Goal: Transaction & Acquisition: Purchase product/service

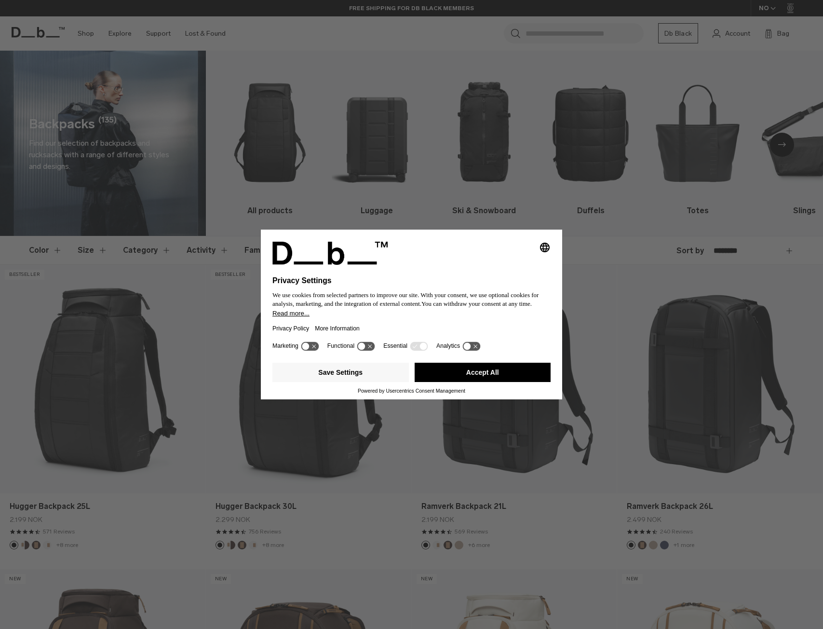
click at [439, 367] on button "Accept All" at bounding box center [483, 372] width 136 height 19
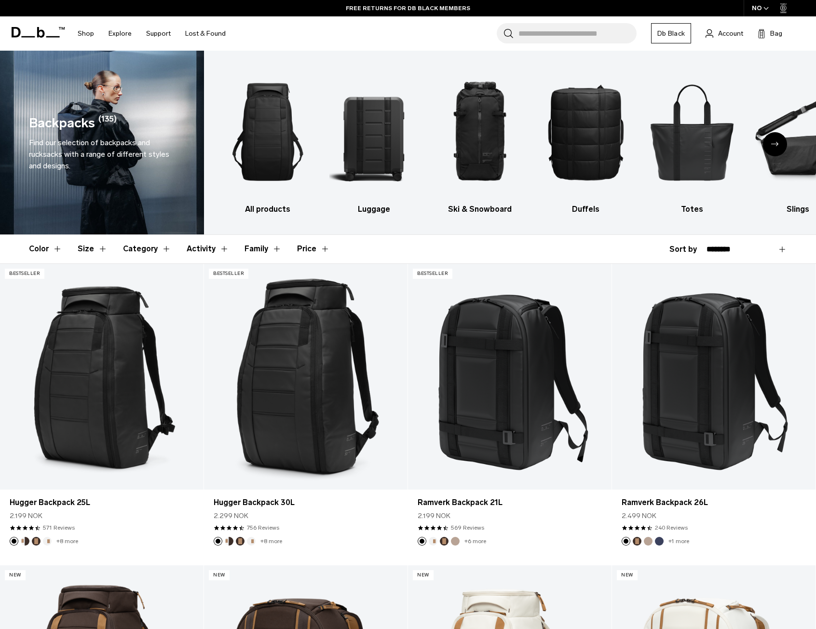
click at [771, 142] on icon "Next slide" at bounding box center [775, 144] width 8 height 4
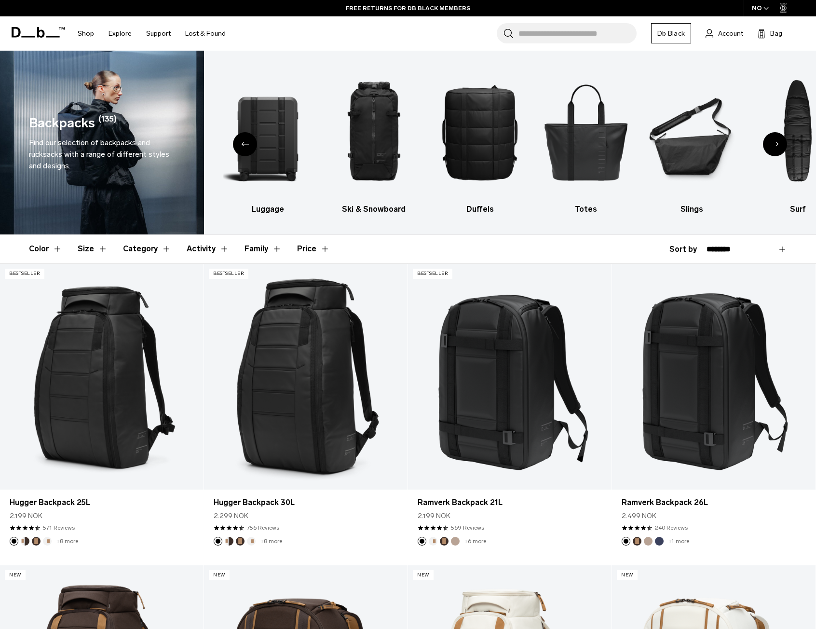
click at [771, 142] on icon "Next slide" at bounding box center [775, 144] width 8 height 4
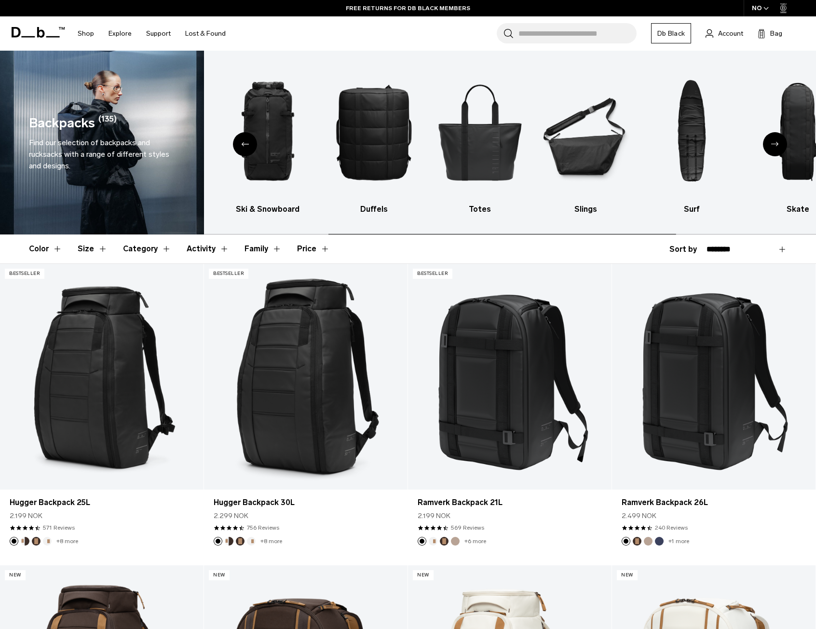
click at [771, 142] on icon "Next slide" at bounding box center [775, 144] width 8 height 4
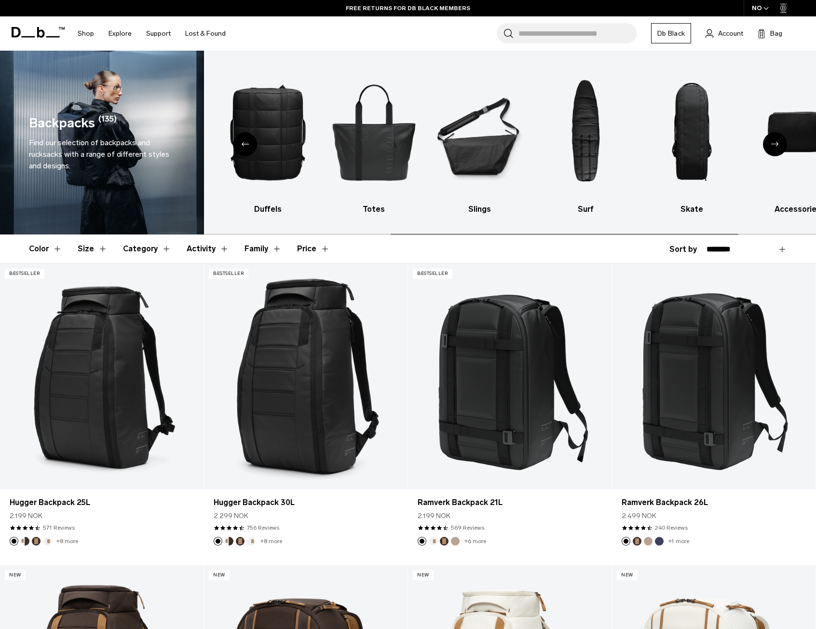
click at [771, 142] on icon "Next slide" at bounding box center [775, 144] width 8 height 4
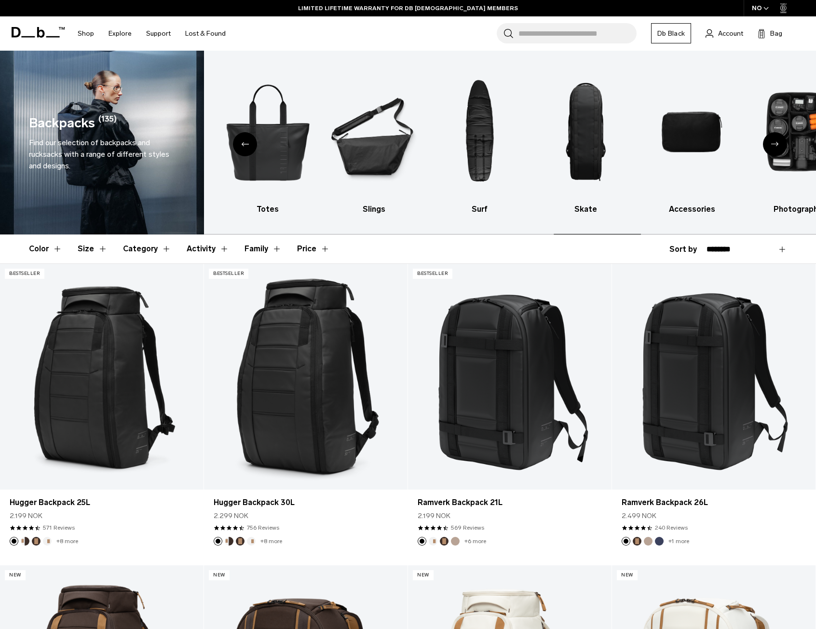
click at [771, 142] on icon "Next slide" at bounding box center [775, 144] width 8 height 4
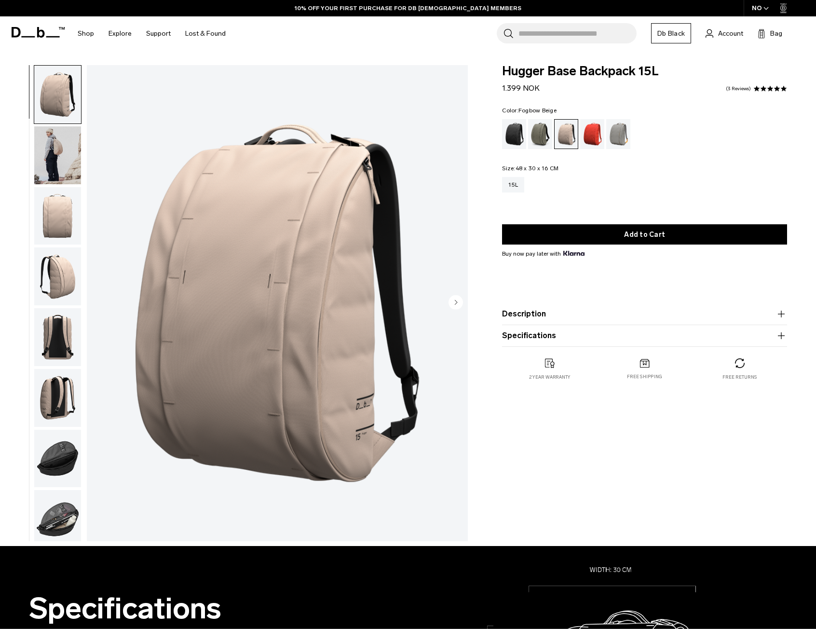
click at [62, 461] on img "button" at bounding box center [57, 459] width 47 height 58
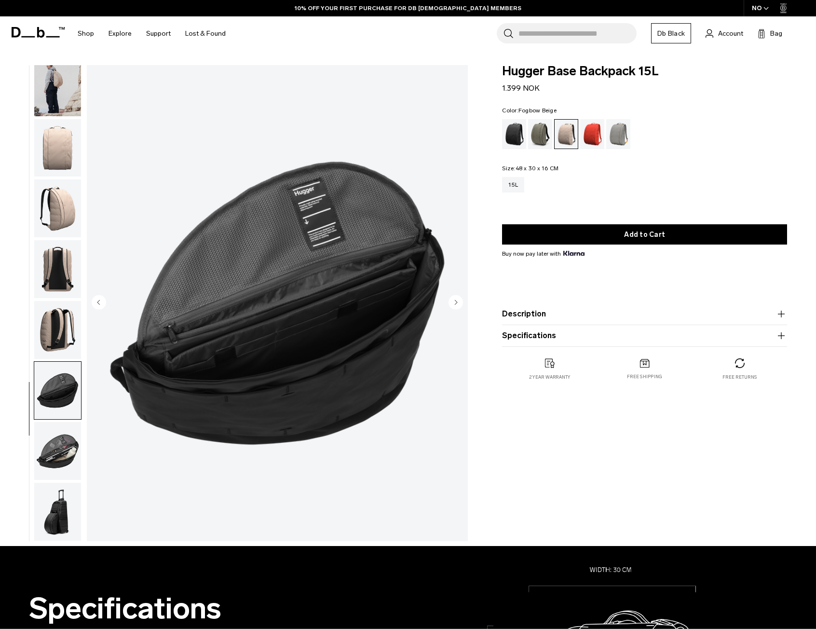
click at [67, 458] on img "button" at bounding box center [57, 451] width 47 height 58
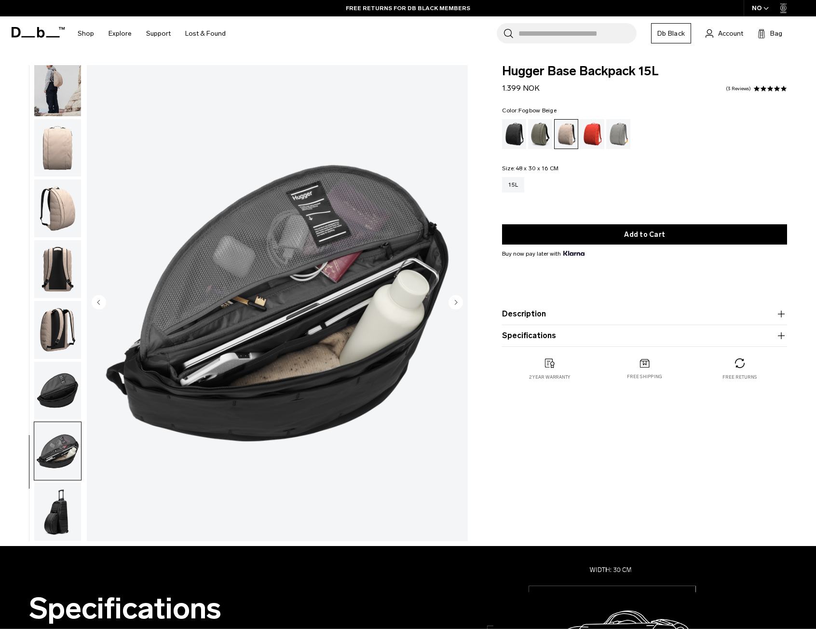
click at [676, 32] on link "Db Black" at bounding box center [671, 33] width 40 height 20
